Goal: Check status: Check status

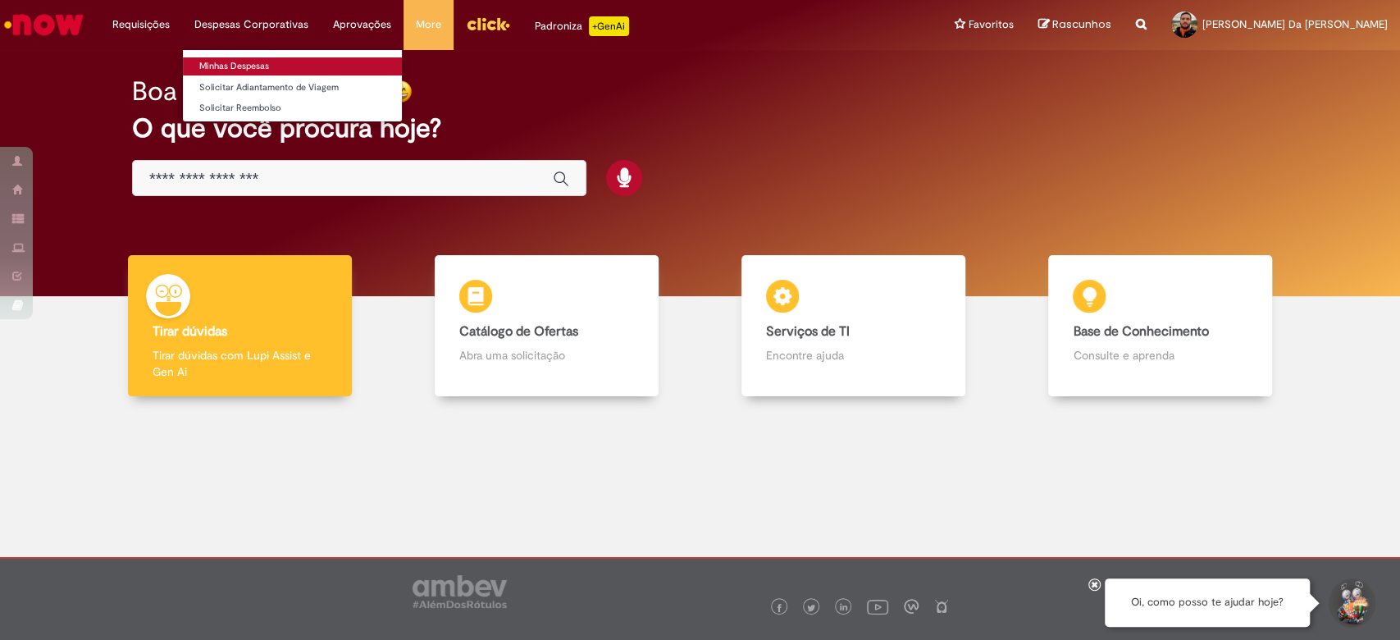
click at [269, 69] on link "Minhas Despesas" at bounding box center [292, 66] width 219 height 18
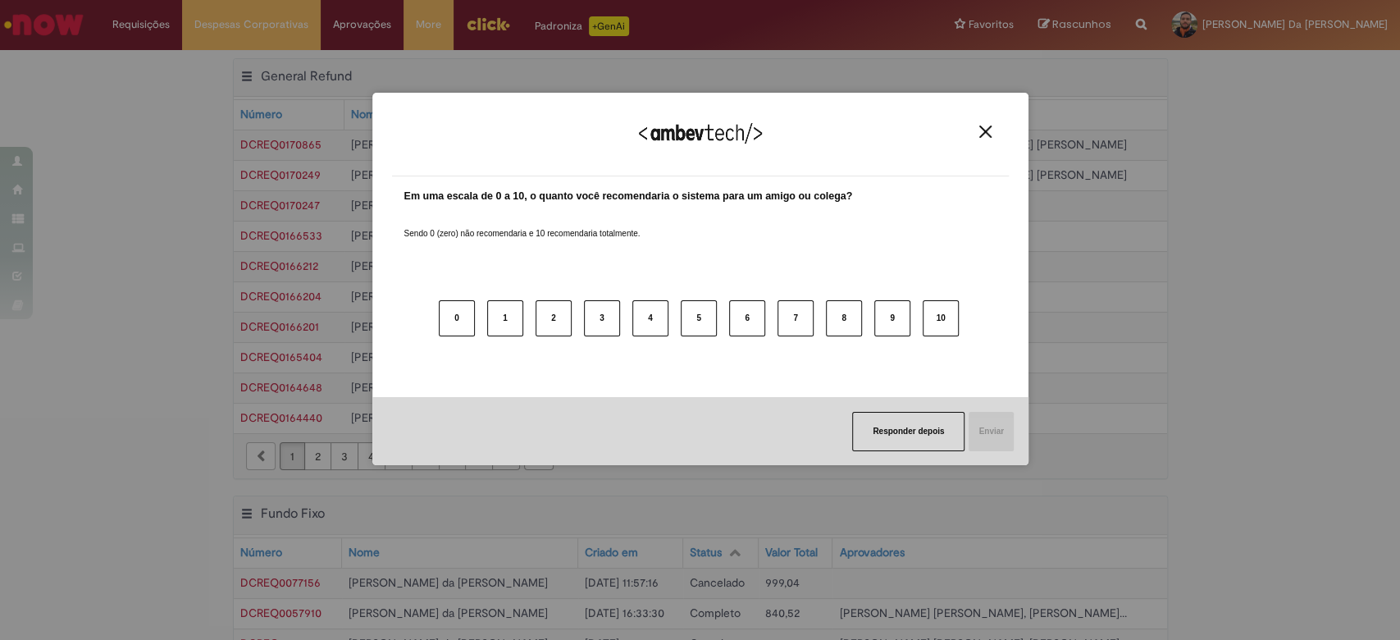
click at [998, 135] on div "Agradecemos seu feedback!" at bounding box center [700, 144] width 617 height 64
click at [989, 135] on img "Close" at bounding box center [986, 132] width 12 height 12
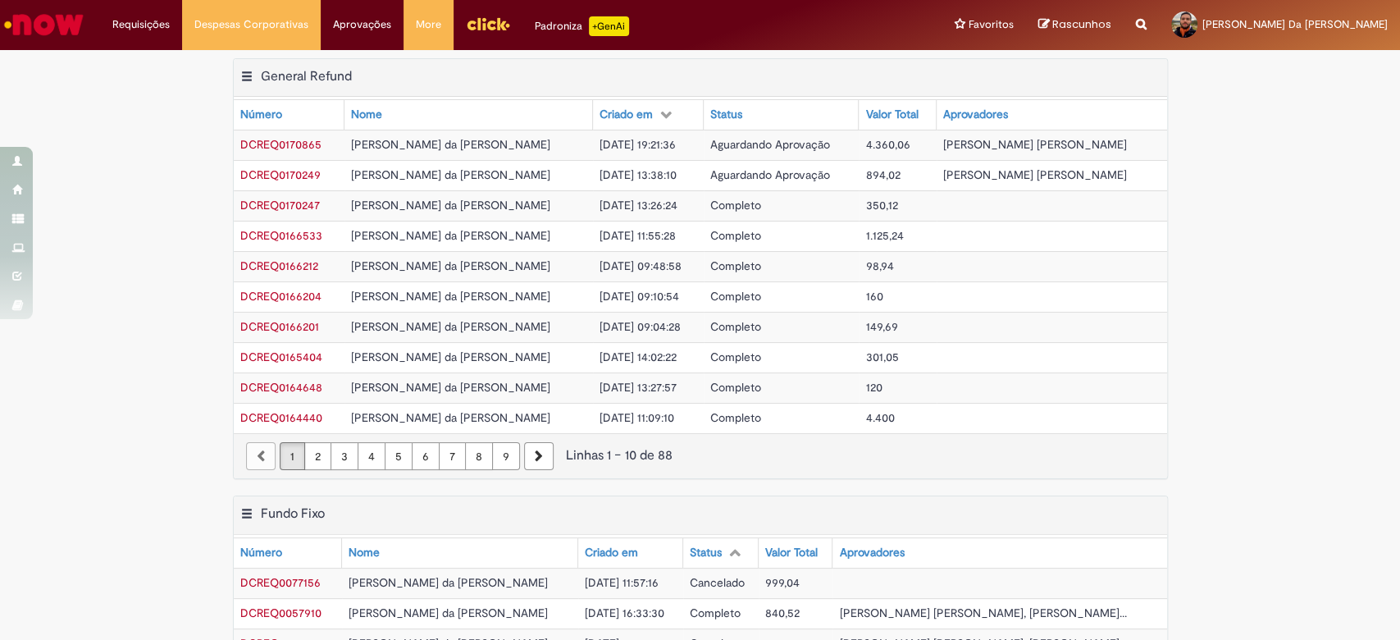
click at [830, 175] on span "Aguardando Aprovação" at bounding box center [770, 174] width 120 height 15
click at [814, 137] on span "Aguardando Aprovação" at bounding box center [770, 144] width 120 height 15
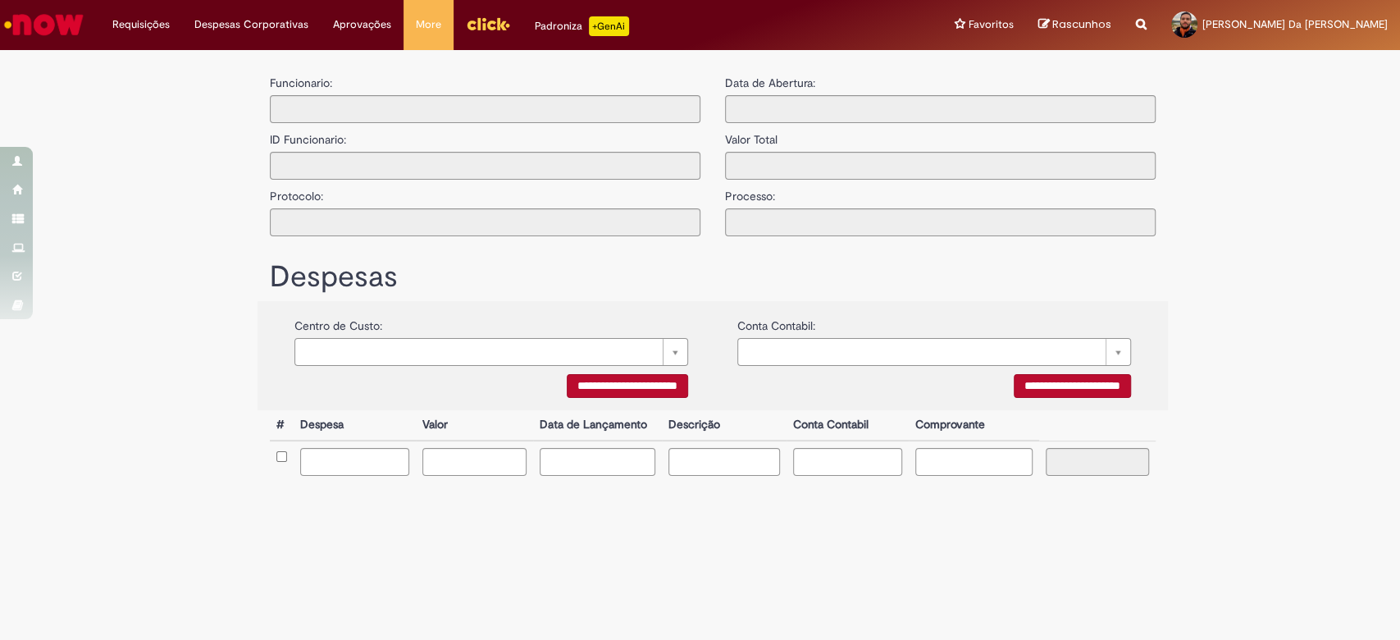
type input "**********"
